Goal: Communication & Community: Answer question/provide support

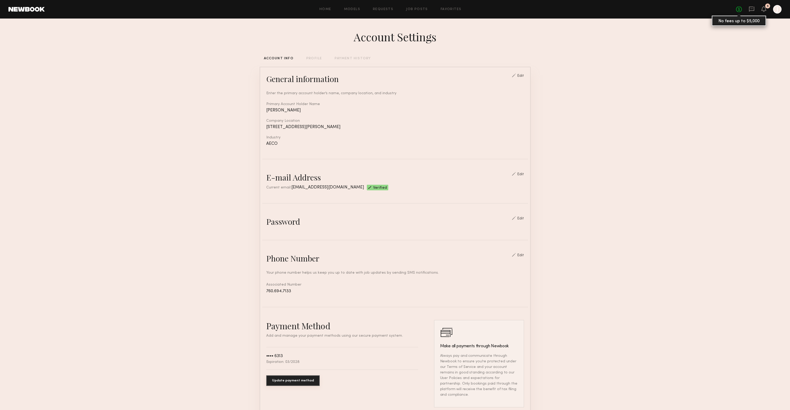
click at [741, 9] on link "No fees up to $5,000" at bounding box center [739, 9] width 6 height 6
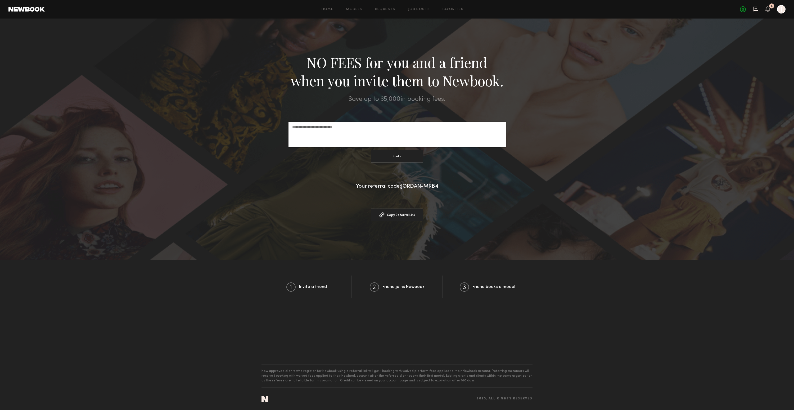
click at [758, 9] on icon at bounding box center [755, 9] width 5 height 5
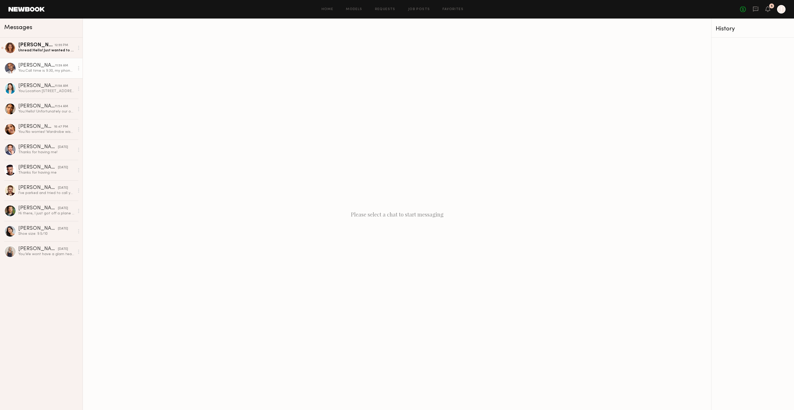
click at [30, 72] on div "You: Call time is 9:30, my phone number is 7606947133" at bounding box center [46, 70] width 56 height 5
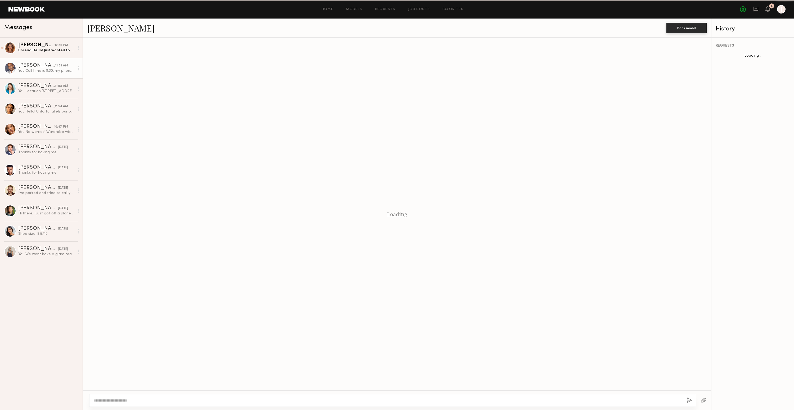
scroll to position [349, 0]
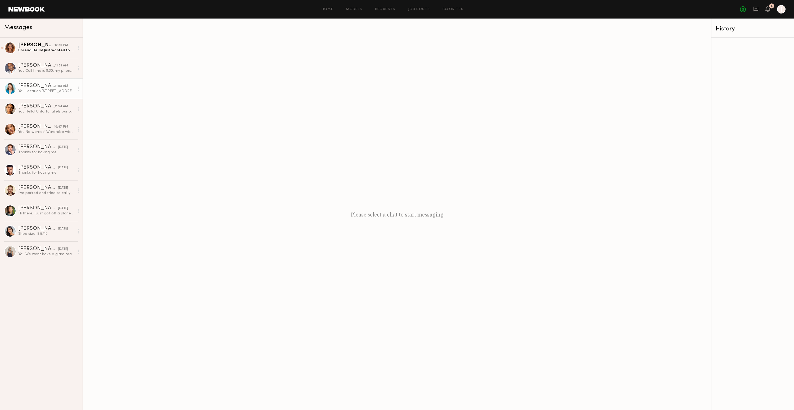
click at [55, 93] on div "You: Location 975 N Todd Ave, Azusa, CA 91702" at bounding box center [46, 91] width 56 height 5
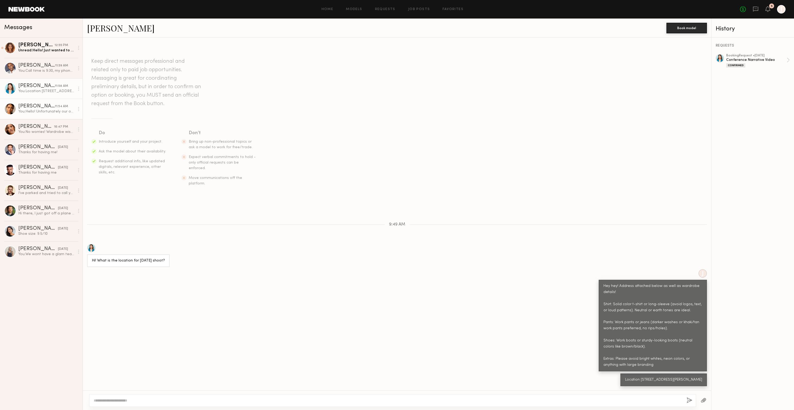
click at [50, 111] on div "You: Hello! Unfortunately our offer is our max budget for this role." at bounding box center [46, 111] width 56 height 5
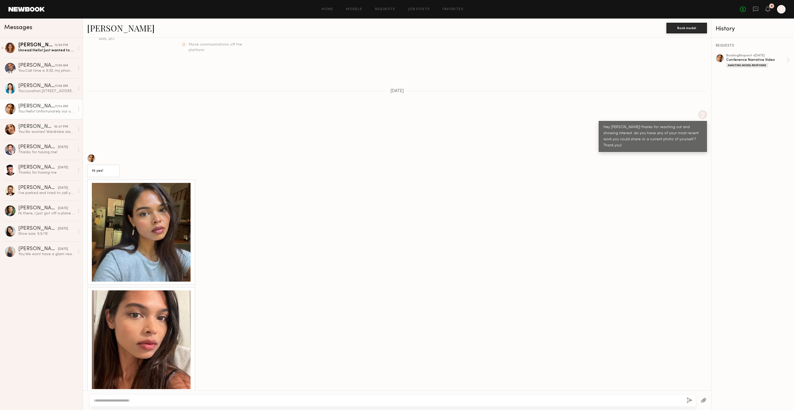
scroll to position [210, 0]
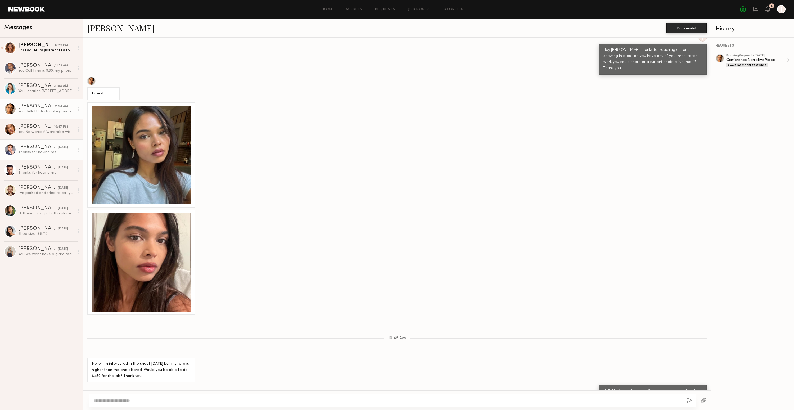
click at [43, 154] on div "Thanks for having me!" at bounding box center [46, 152] width 56 height 5
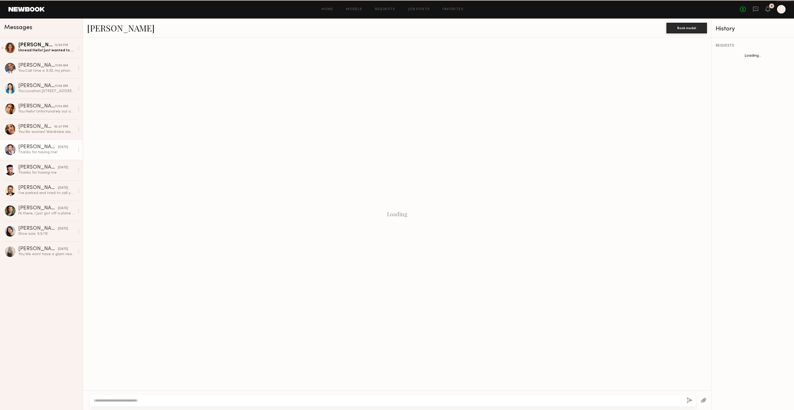
scroll to position [320, 0]
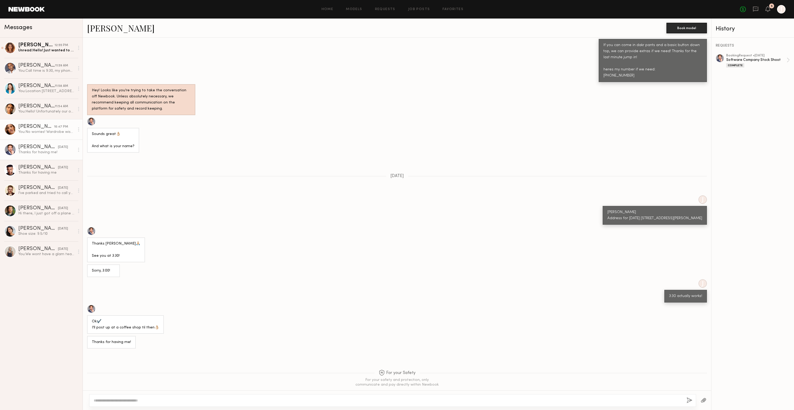
click at [47, 132] on div "You: No worries! Wardrobe wise what options do you have for athletic wear? Feel…" at bounding box center [46, 131] width 56 height 5
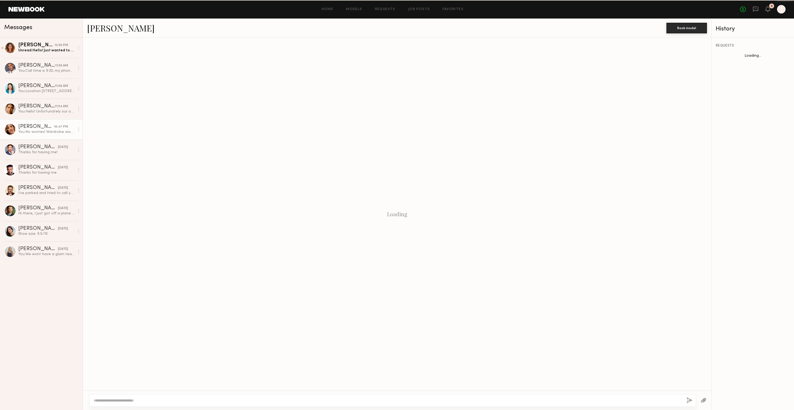
scroll to position [99, 0]
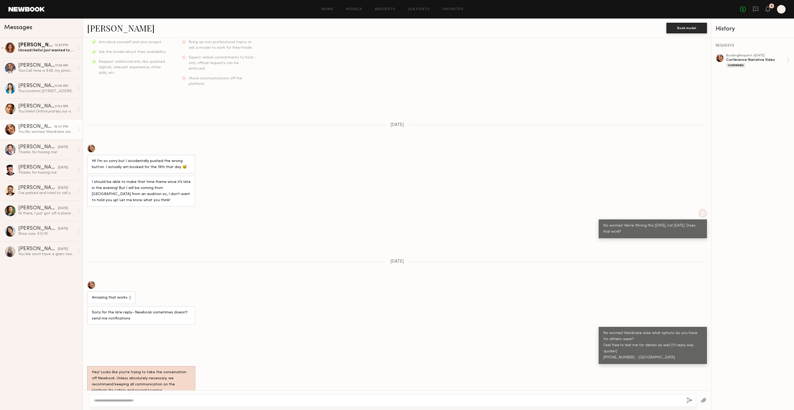
click at [92, 144] on div at bounding box center [91, 148] width 8 height 8
click at [56, 111] on div "You: Hello! Unfortunately our offer is our max budget for this role." at bounding box center [46, 111] width 56 height 5
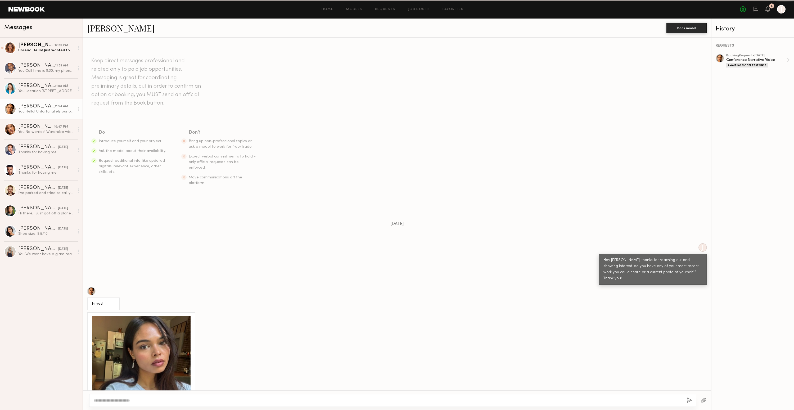
scroll to position [210, 0]
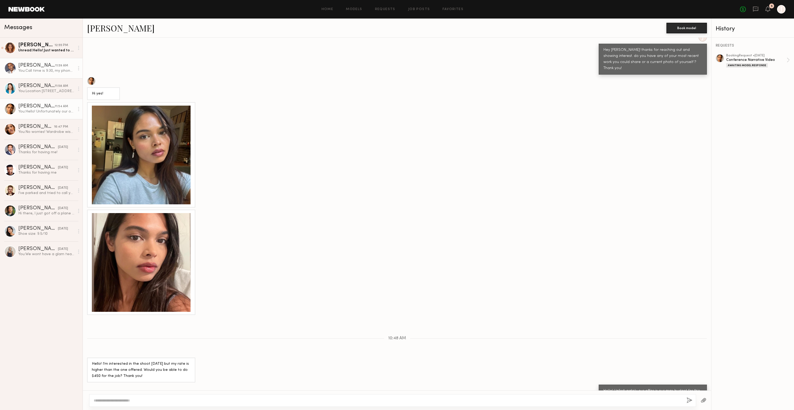
click at [38, 67] on div "Jacob F." at bounding box center [36, 65] width 37 height 5
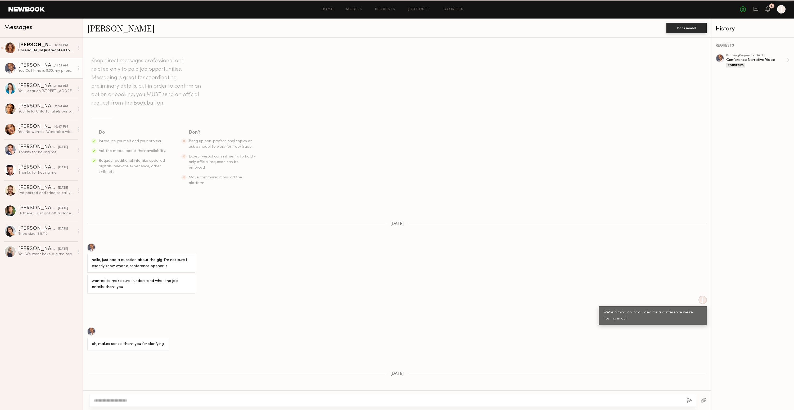
scroll to position [349, 0]
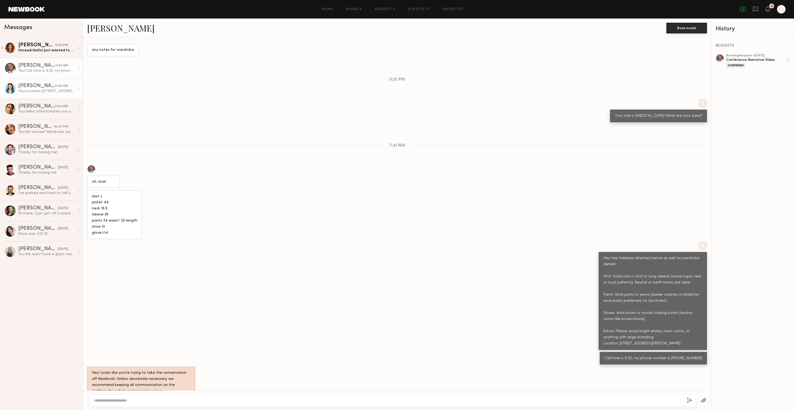
click at [39, 96] on link "Genia D. 11:58 AM You: Location 975 N Todd Ave, Azusa, CA 91702" at bounding box center [41, 88] width 83 height 20
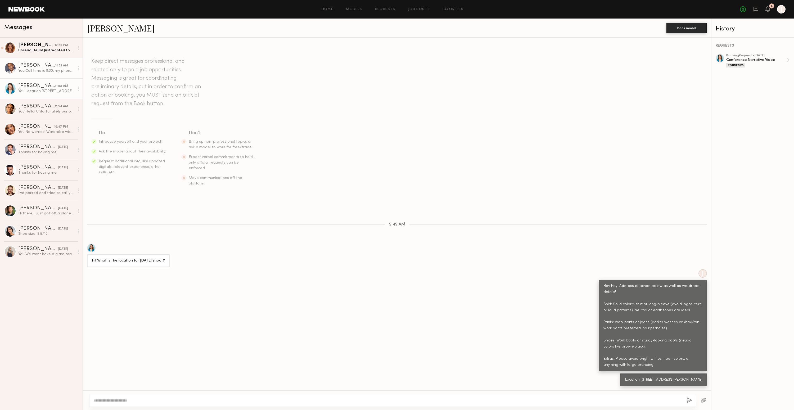
click at [44, 68] on div "You: Call time is 9:30, my phone number is 7606947133" at bounding box center [46, 70] width 56 height 5
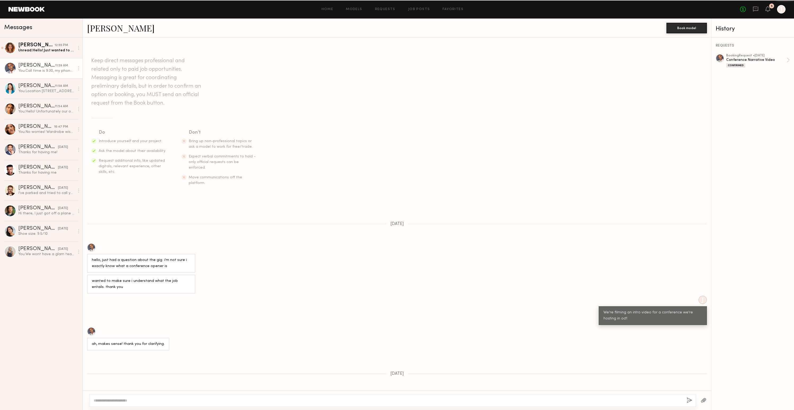
scroll to position [349, 0]
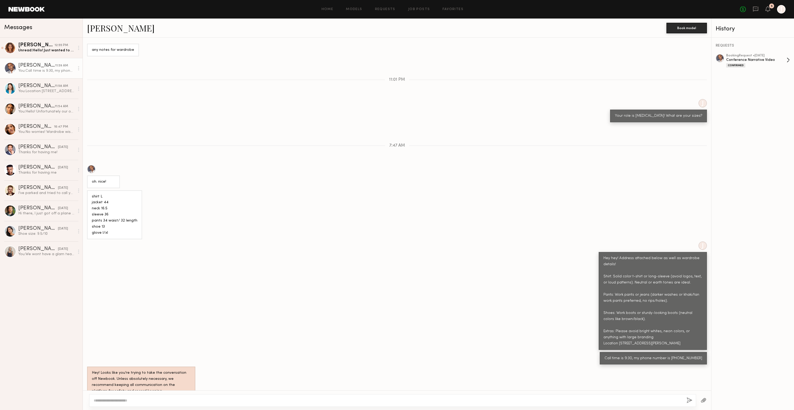
click at [783, 63] on div "Confirmed" at bounding box center [756, 65] width 60 height 4
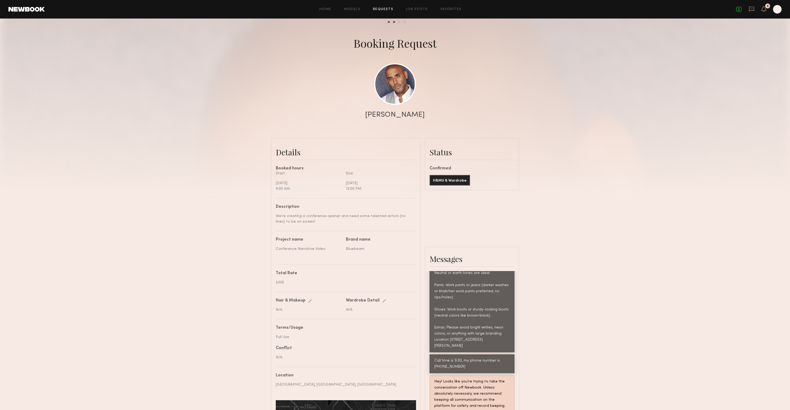
scroll to position [44, 0]
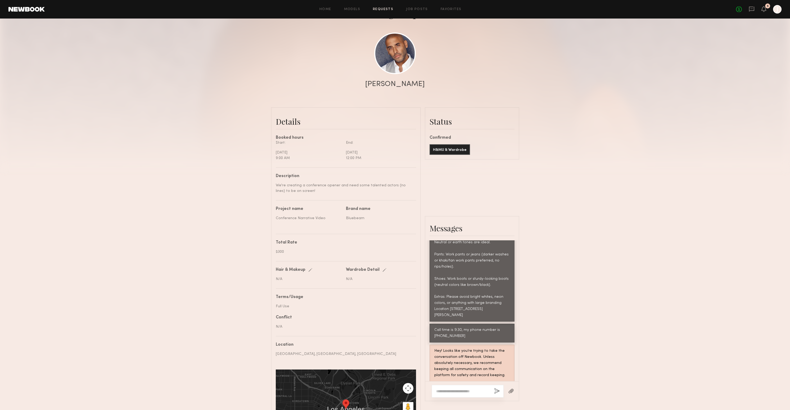
click at [382, 12] on div "Home Models Requests Job Posts Favorites Sign Out No fees up to $5,000 5 J" at bounding box center [413, 9] width 737 height 8
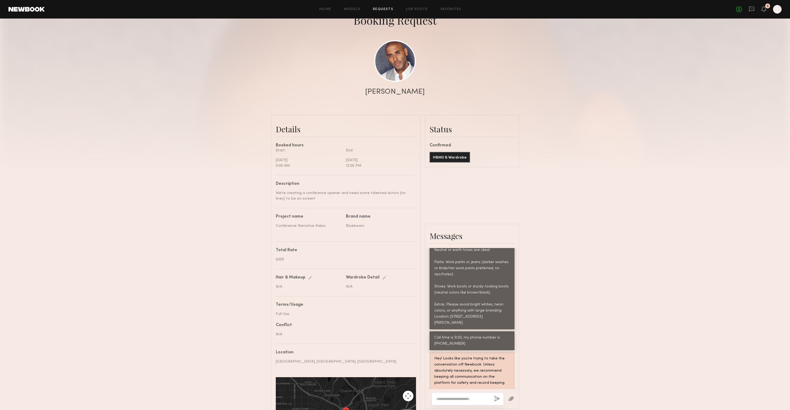
scroll to position [0, 0]
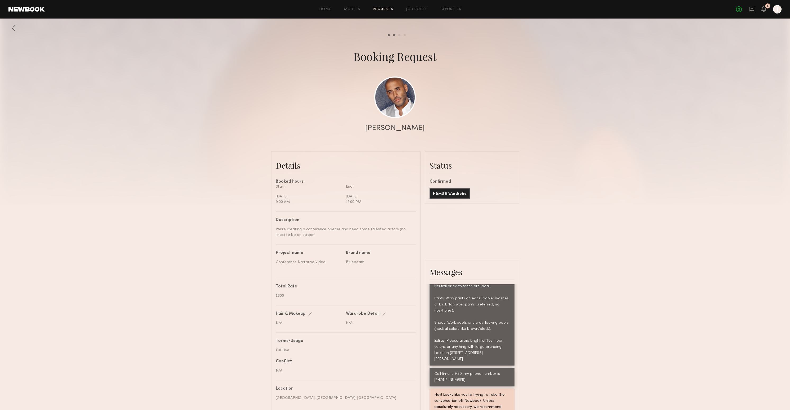
click at [371, 7] on div "Home Models Requests Job Posts Favorites Sign Out No fees up to $5,000 5 J" at bounding box center [413, 9] width 737 height 8
click at [380, 8] on link "Requests" at bounding box center [383, 9] width 20 height 3
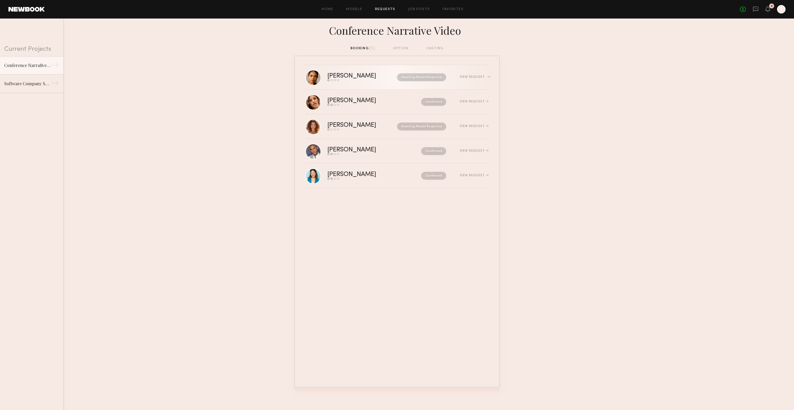
click at [368, 85] on link "Sharmin E. Send request Model response Review hours worked Pay model Awaiting M…" at bounding box center [396, 77] width 183 height 25
click at [379, 101] on div "Jacqueline R." at bounding box center [362, 101] width 71 height 6
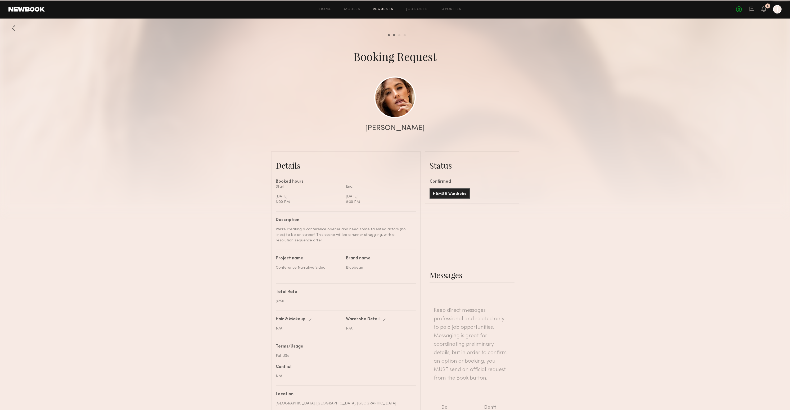
scroll to position [423, 0]
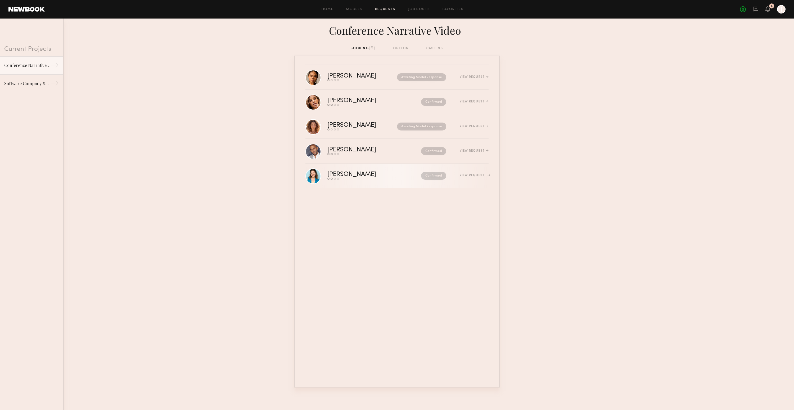
click at [373, 175] on div "Genia D." at bounding box center [362, 174] width 71 height 6
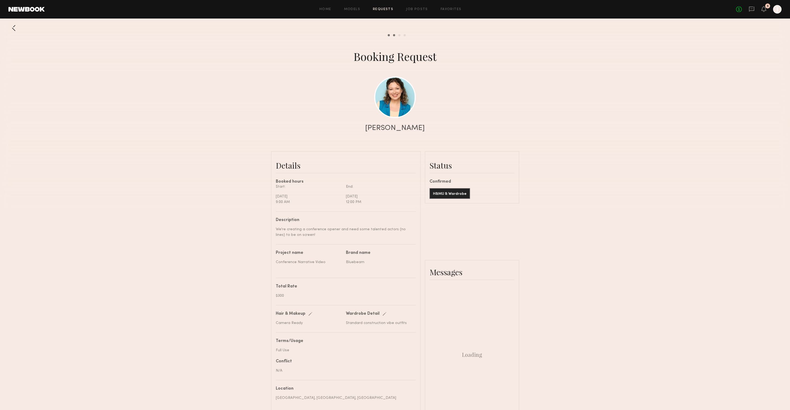
scroll to position [313, 0]
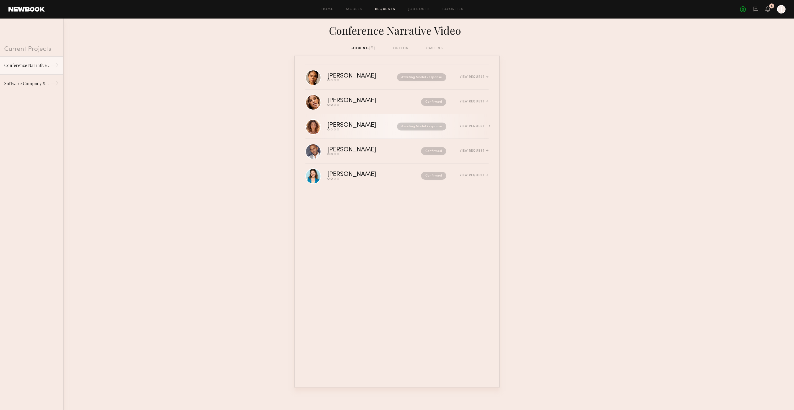
click at [390, 128] on div "Awaiting Model Response" at bounding box center [417, 127] width 60 height 8
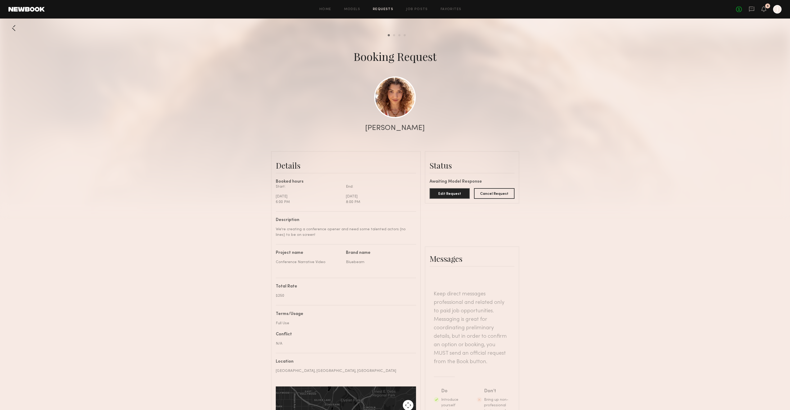
scroll to position [580, 0]
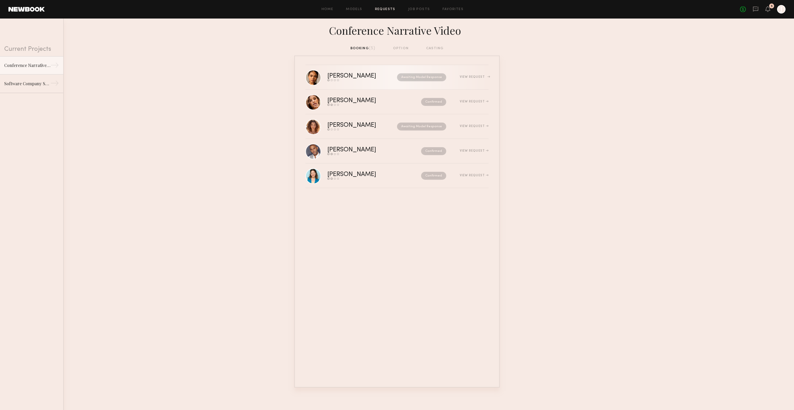
click at [363, 77] on div "Sharmin E." at bounding box center [356, 76] width 59 height 6
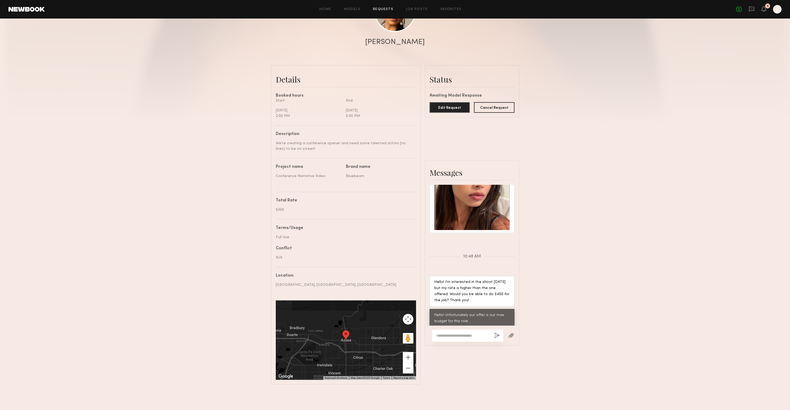
scroll to position [473, 0]
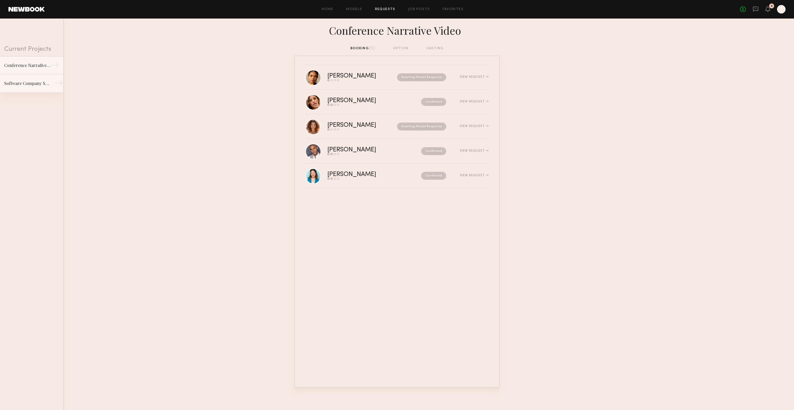
click at [35, 85] on div "Software Company Stock Shoot" at bounding box center [27, 83] width 46 height 6
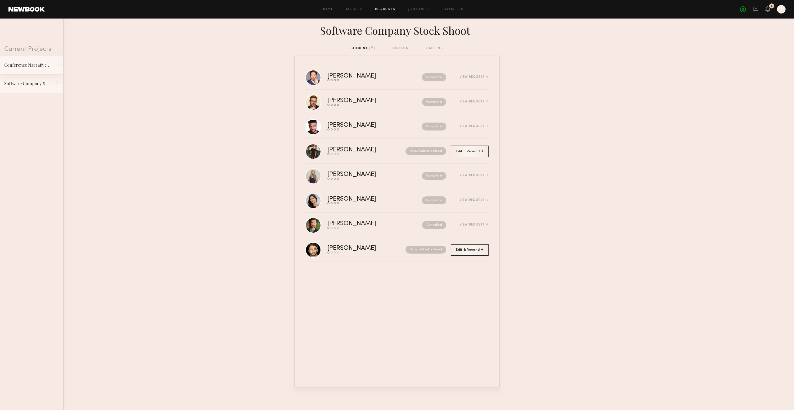
click at [40, 65] on div "Conference Narrative Video" at bounding box center [27, 65] width 46 height 6
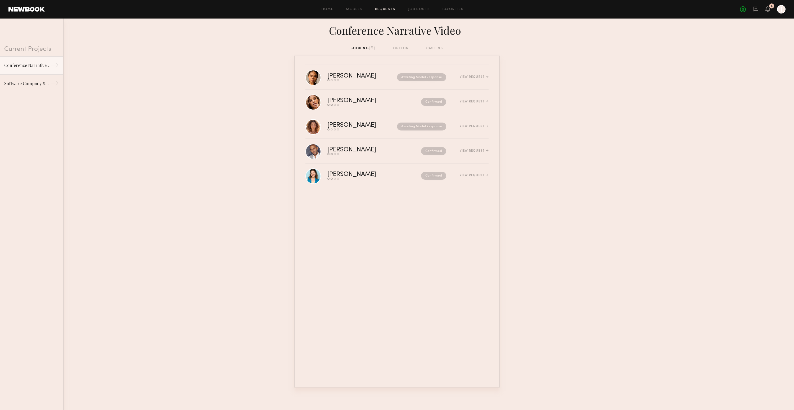
click at [403, 48] on div "booking (5) option casting" at bounding box center [396, 49] width 93 height 6
click at [373, 48] on div "booking (5) option casting" at bounding box center [396, 49] width 93 height 6
click at [407, 47] on div "booking (5) option casting" at bounding box center [396, 49] width 93 height 6
click at [438, 48] on div "booking (5) option casting" at bounding box center [396, 49] width 93 height 6
